Goal: Browse casually: Explore the website without a specific task or goal

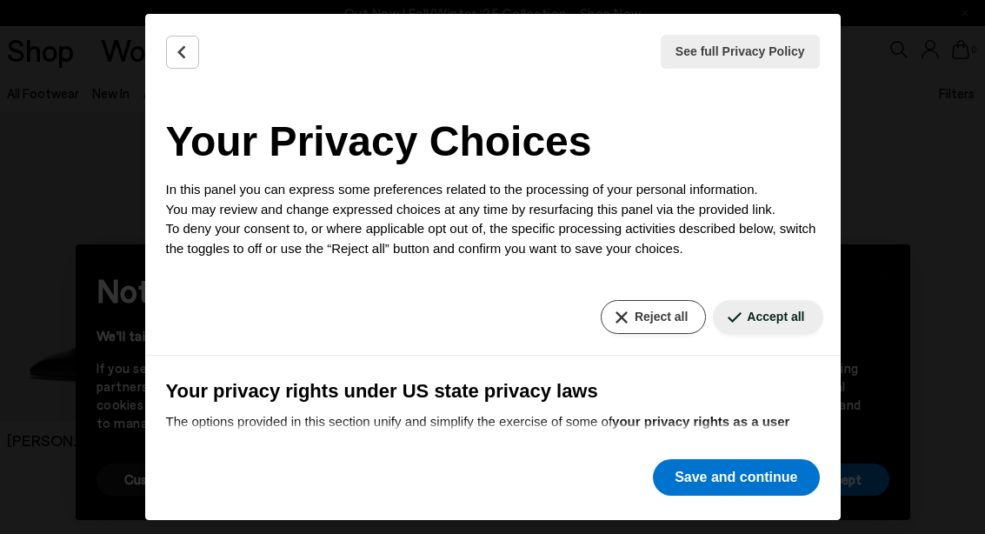
click at [641, 331] on button "Reject all" at bounding box center [653, 317] width 105 height 34
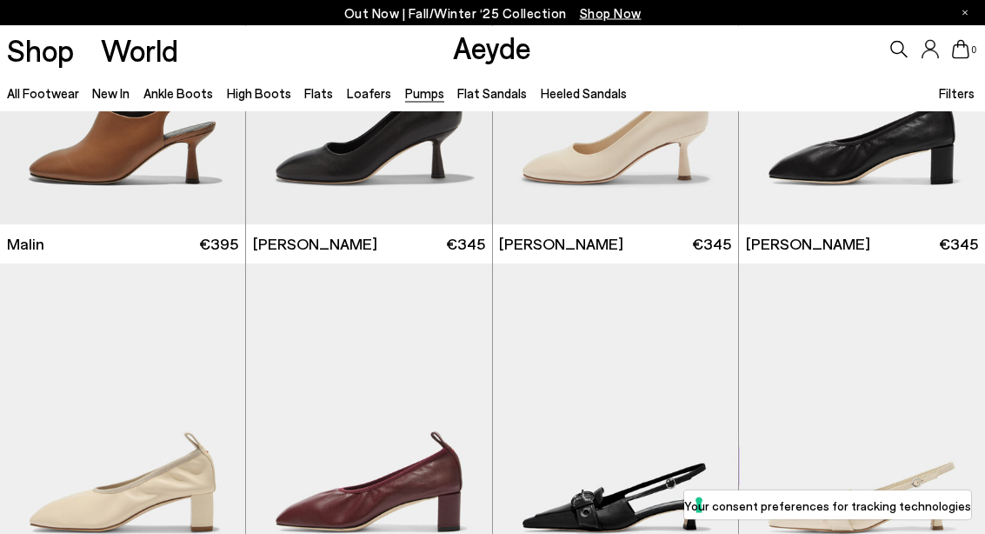
scroll to position [2630, 0]
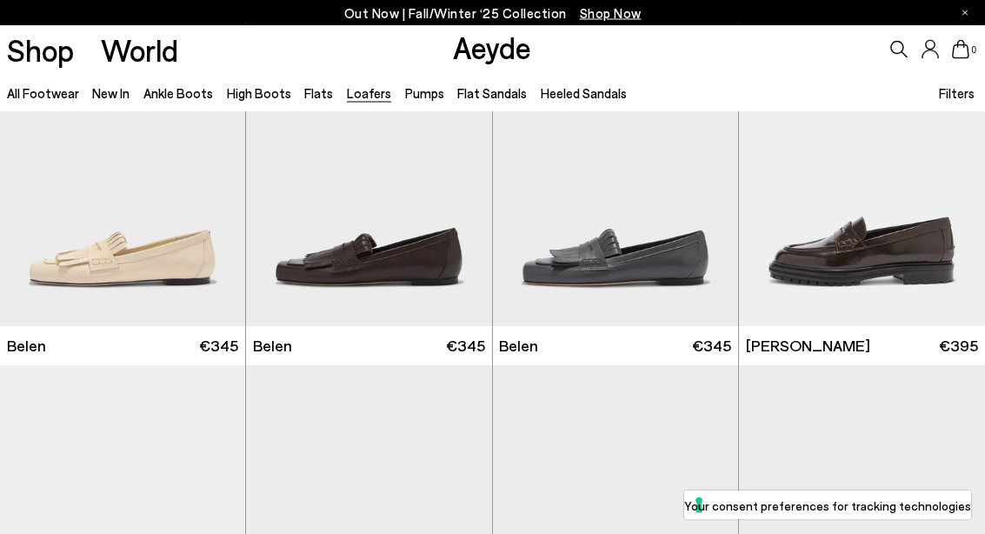
scroll to position [791, 0]
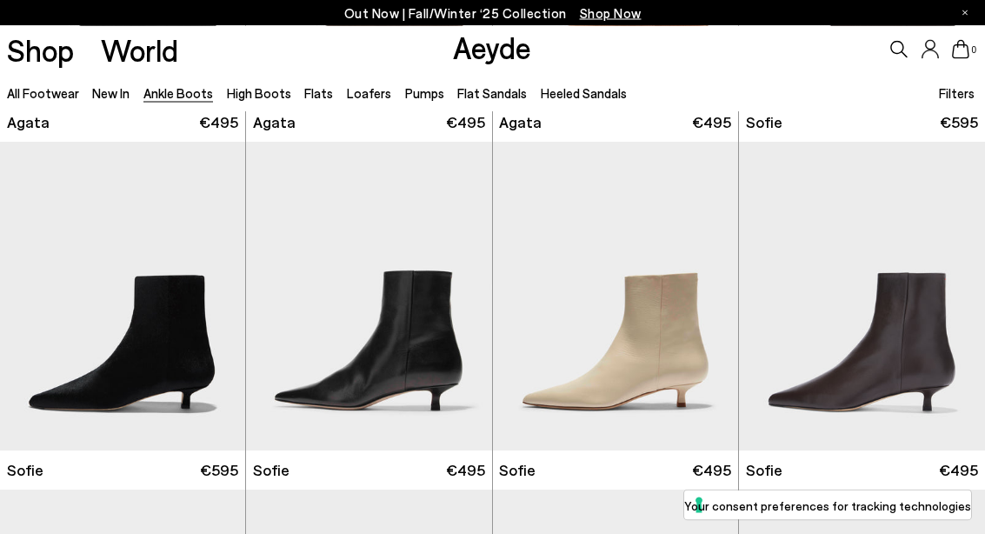
scroll to position [1007, 0]
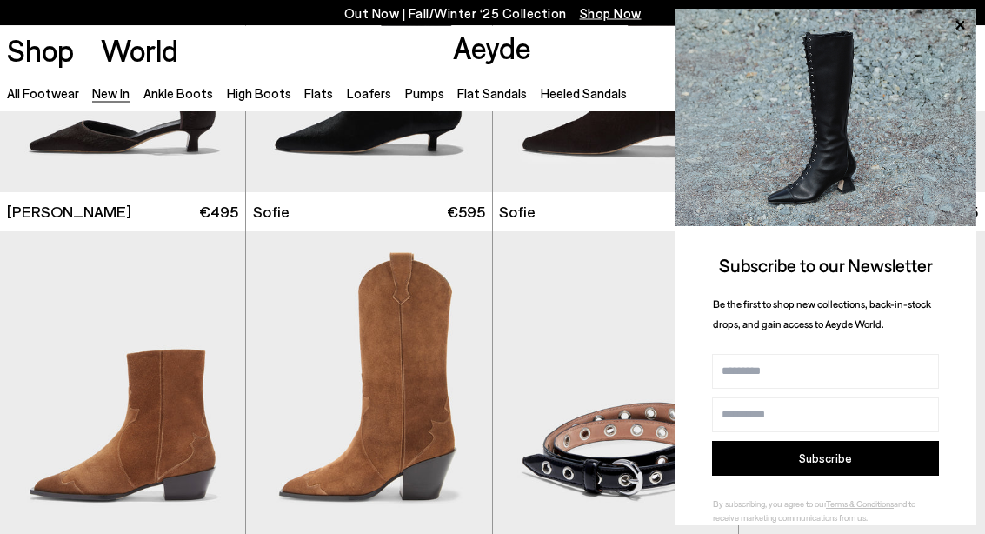
scroll to position [8236, 0]
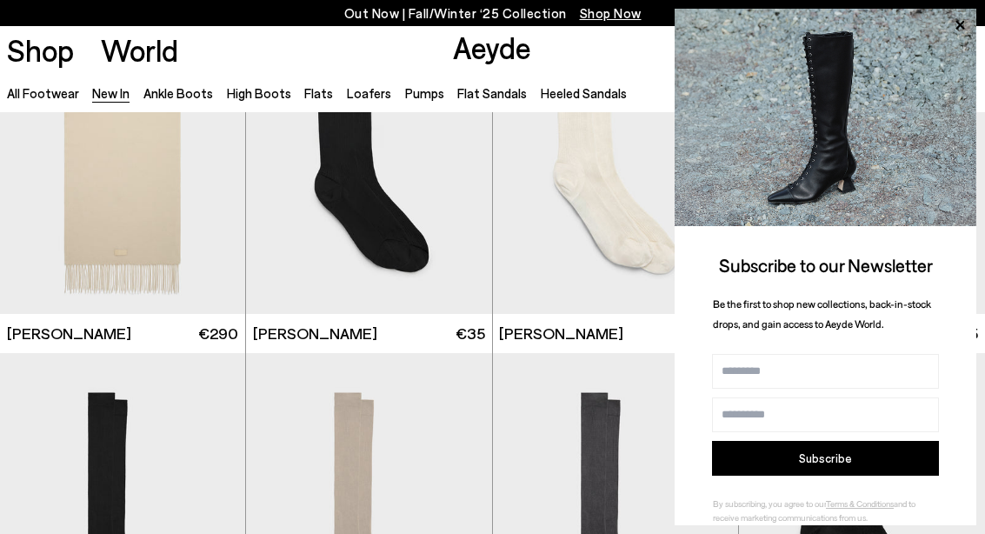
scroll to position [9157, 0]
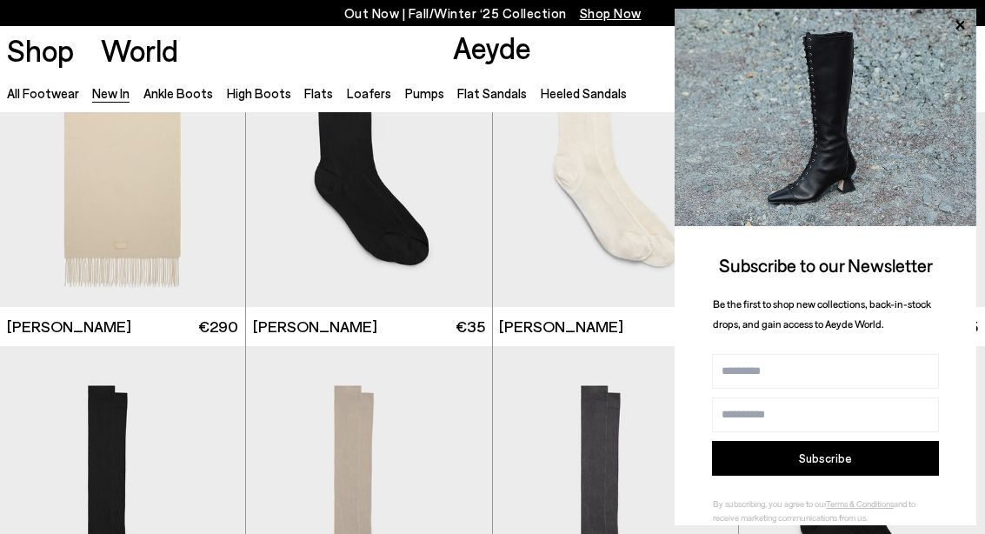
click at [972, 78] on img at bounding box center [825, 117] width 302 height 217
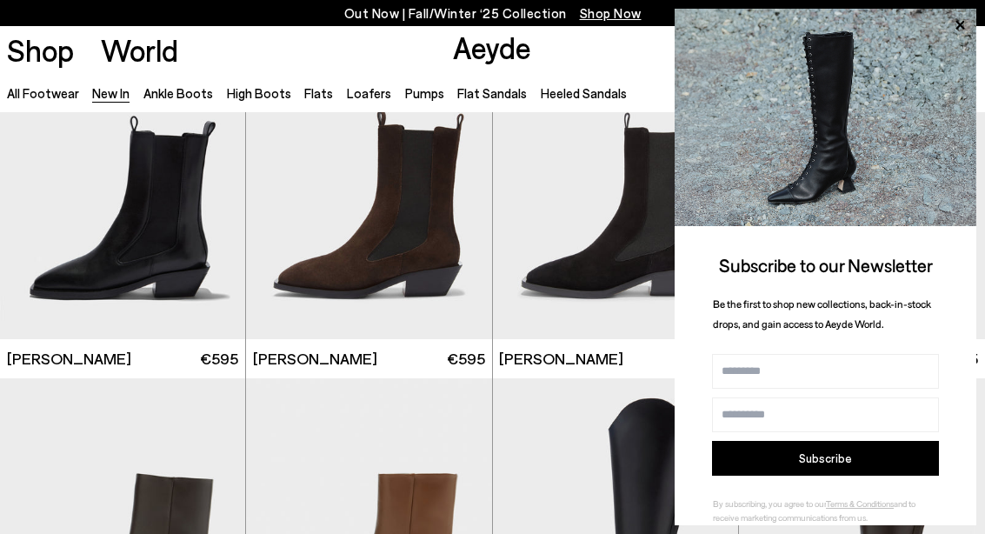
scroll to position [5647, 0]
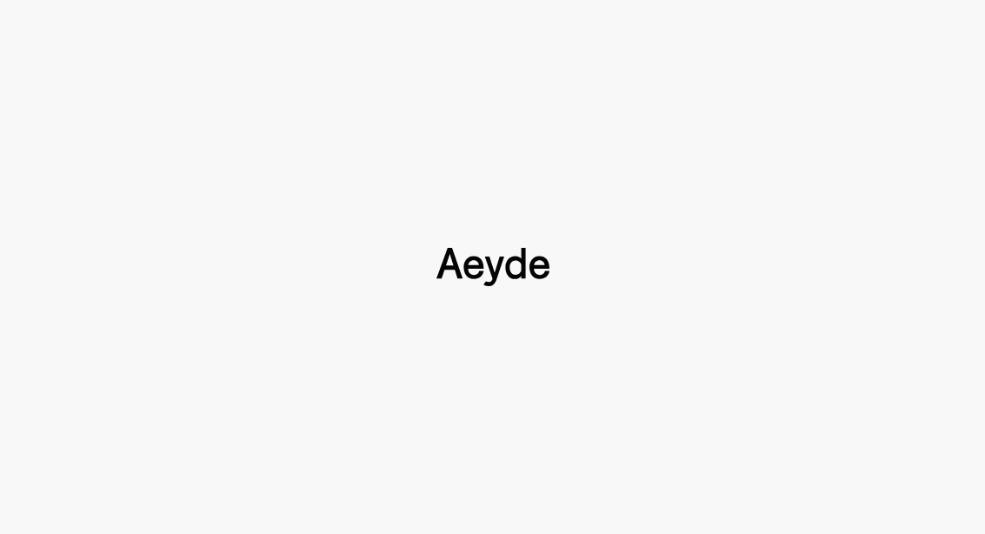
click at [624, 427] on div at bounding box center [492, 267] width 985 height 534
